Goal: Find specific page/section: Find specific page/section

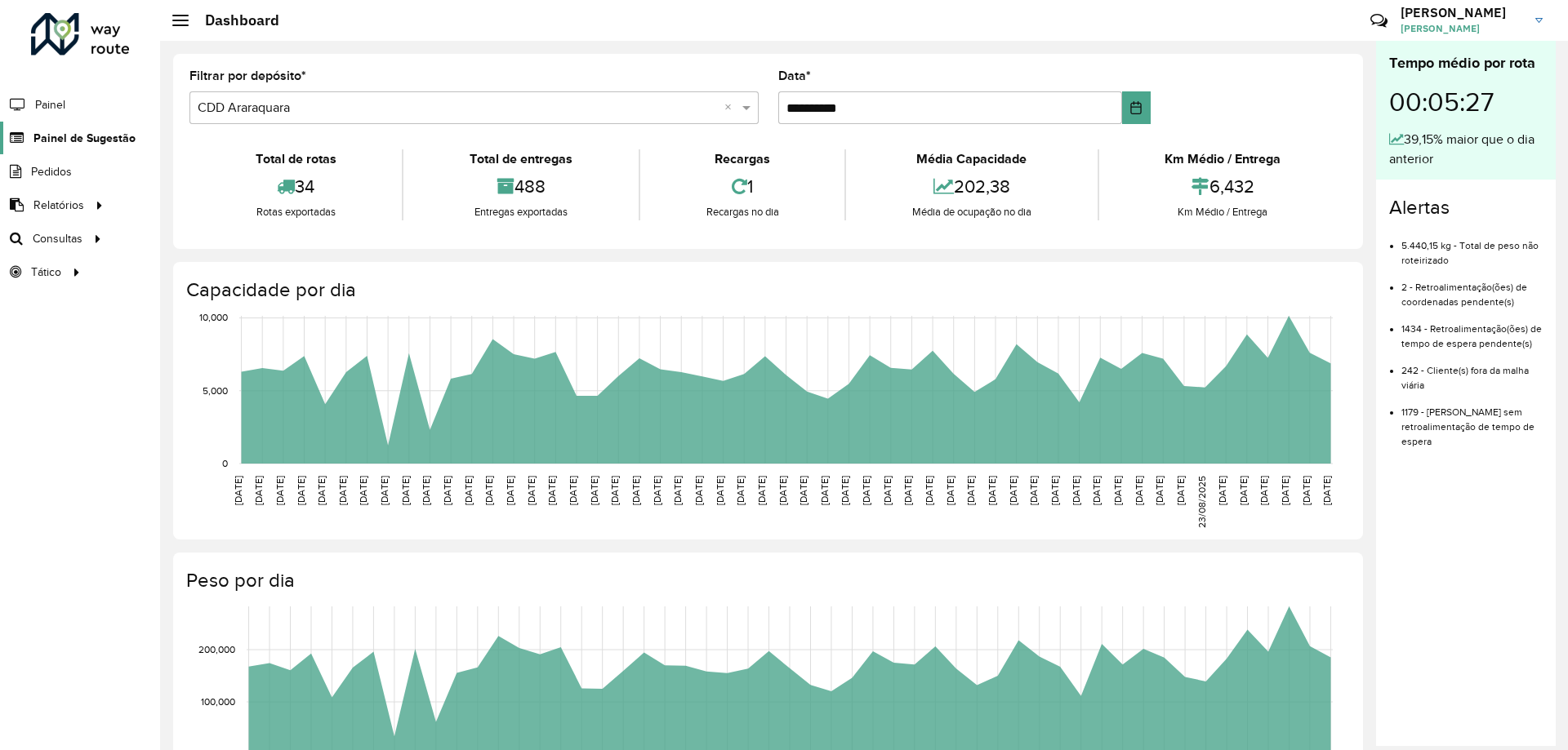
click at [113, 135] on span "Painel de Sugestão" at bounding box center [84, 139] width 102 height 17
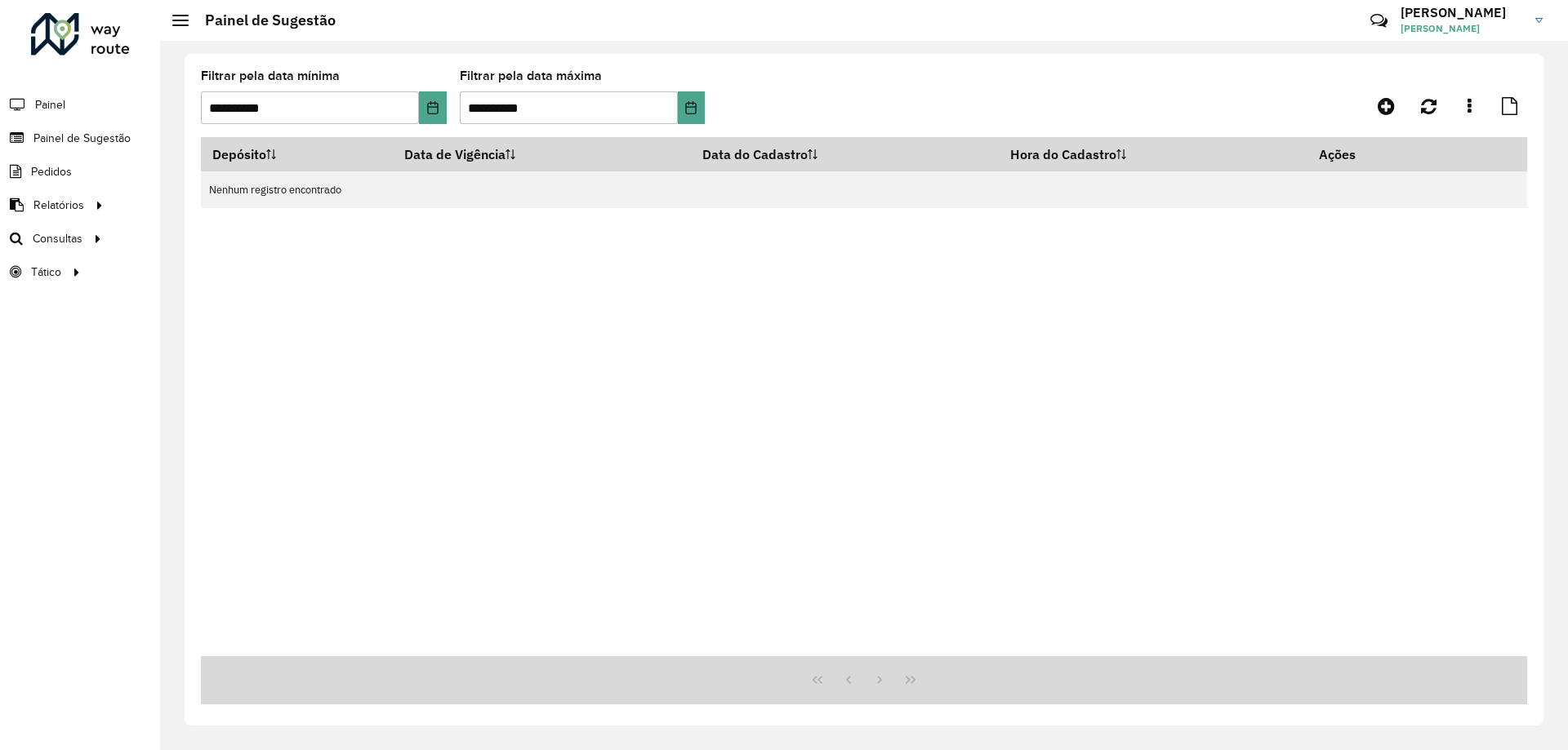
click at [83, 237] on span "Consultas" at bounding box center [58, 239] width 50 height 17
click at [201, 270] on span "Setores" at bounding box center [205, 272] width 40 height 17
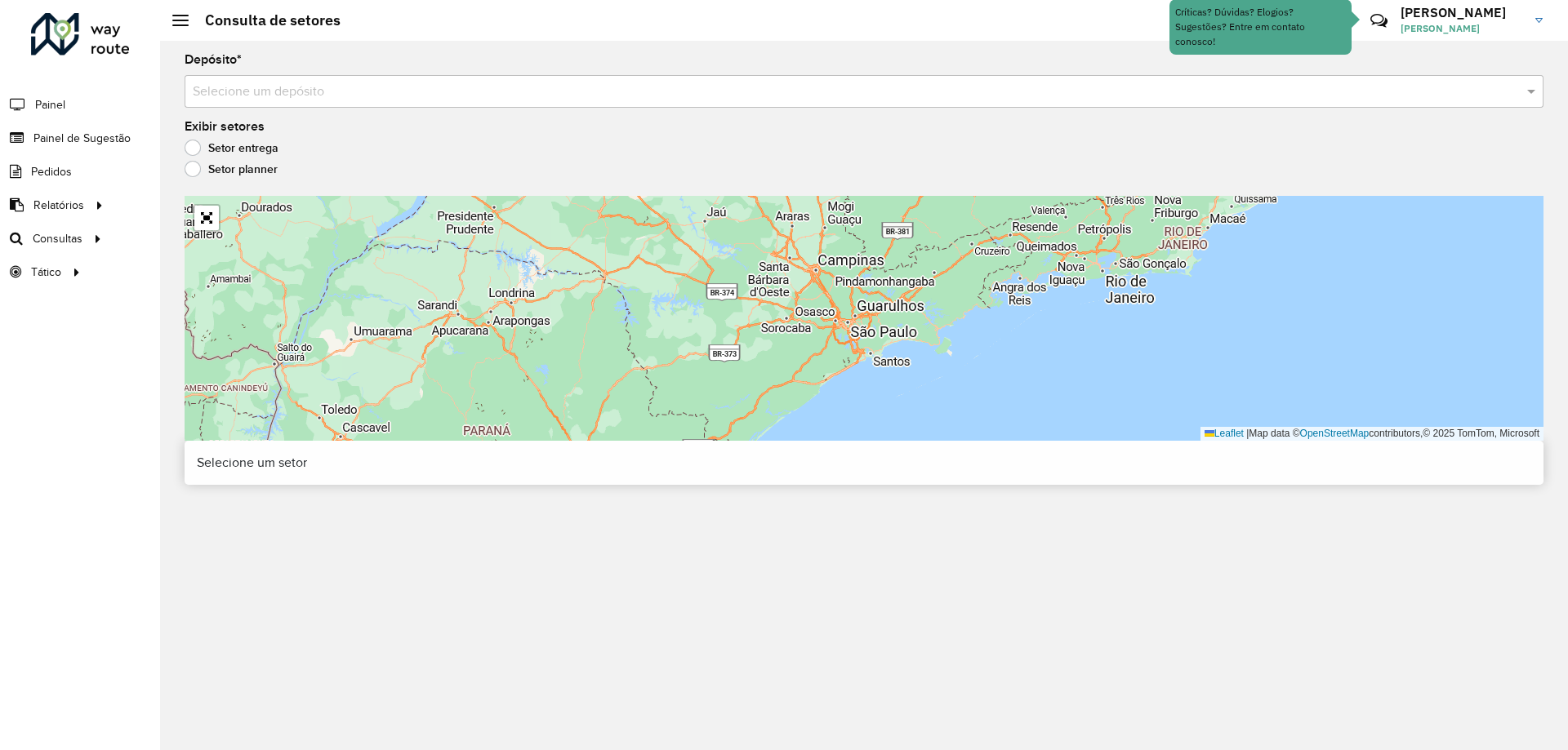
click at [291, 87] on input "text" at bounding box center [848, 92] width 1310 height 20
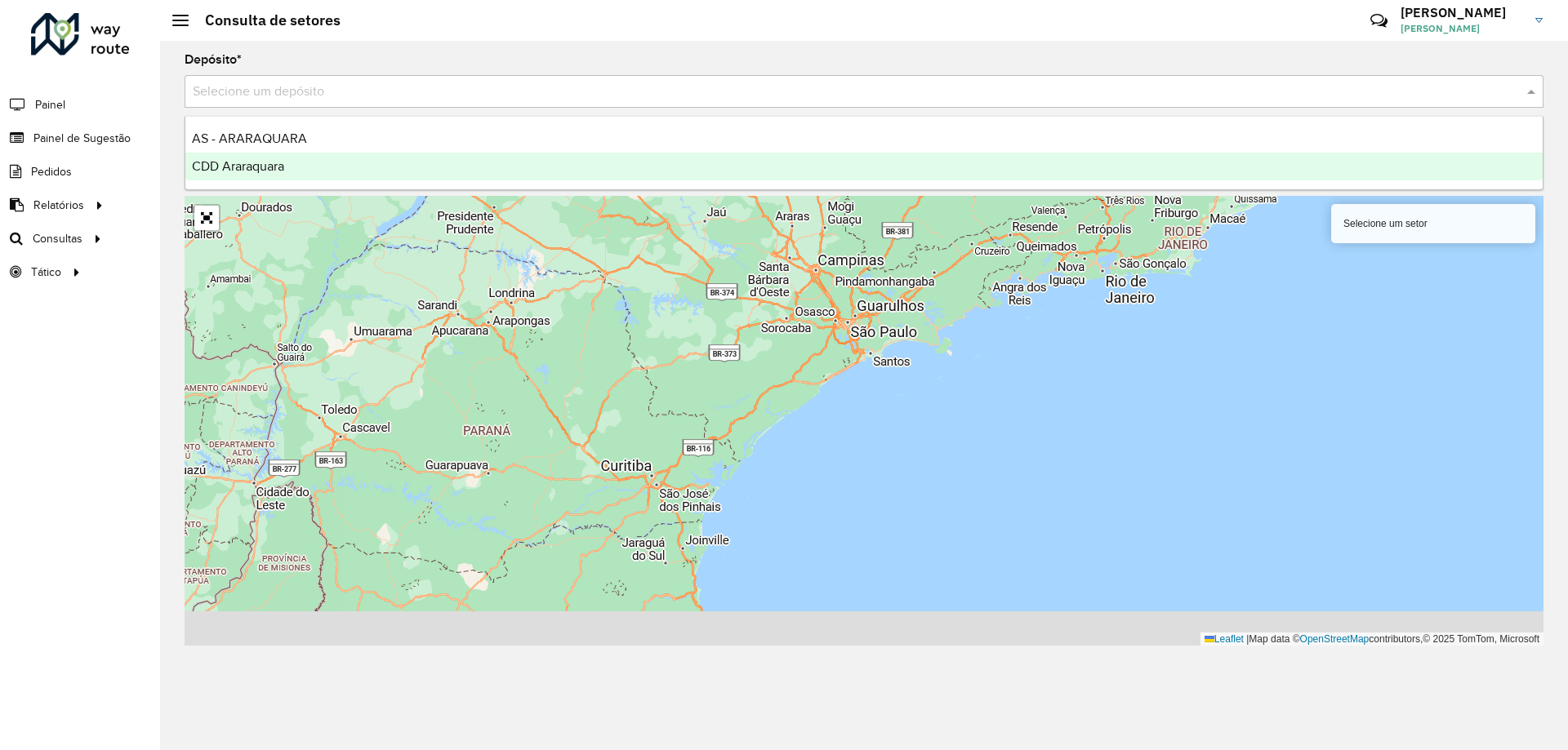
click at [292, 162] on div "CDD Araraquara" at bounding box center [863, 166] width 1357 height 28
